Goal: Transaction & Acquisition: Purchase product/service

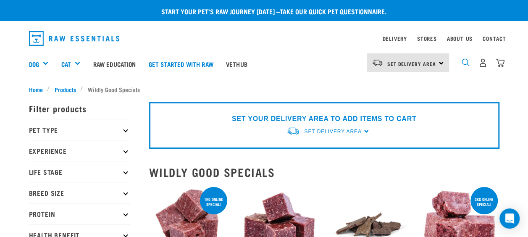
click at [464, 62] on img "dropdown navigation" at bounding box center [465, 62] width 8 height 8
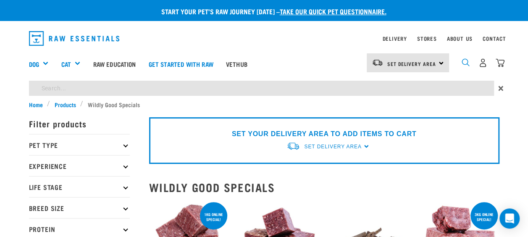
click at [463, 62] on img "dropdown navigation" at bounding box center [465, 62] width 8 height 8
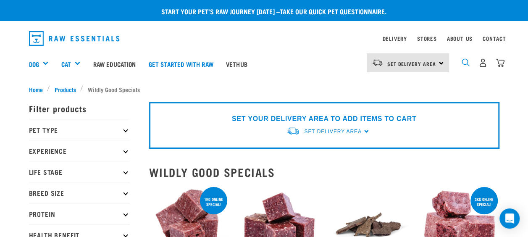
click at [463, 62] on img "dropdown navigation" at bounding box center [465, 62] width 8 height 8
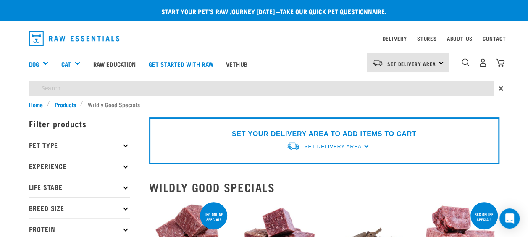
click at [140, 84] on input "search" at bounding box center [261, 88] width 465 height 15
type input "peanut butter"
